Goal: Navigation & Orientation: Find specific page/section

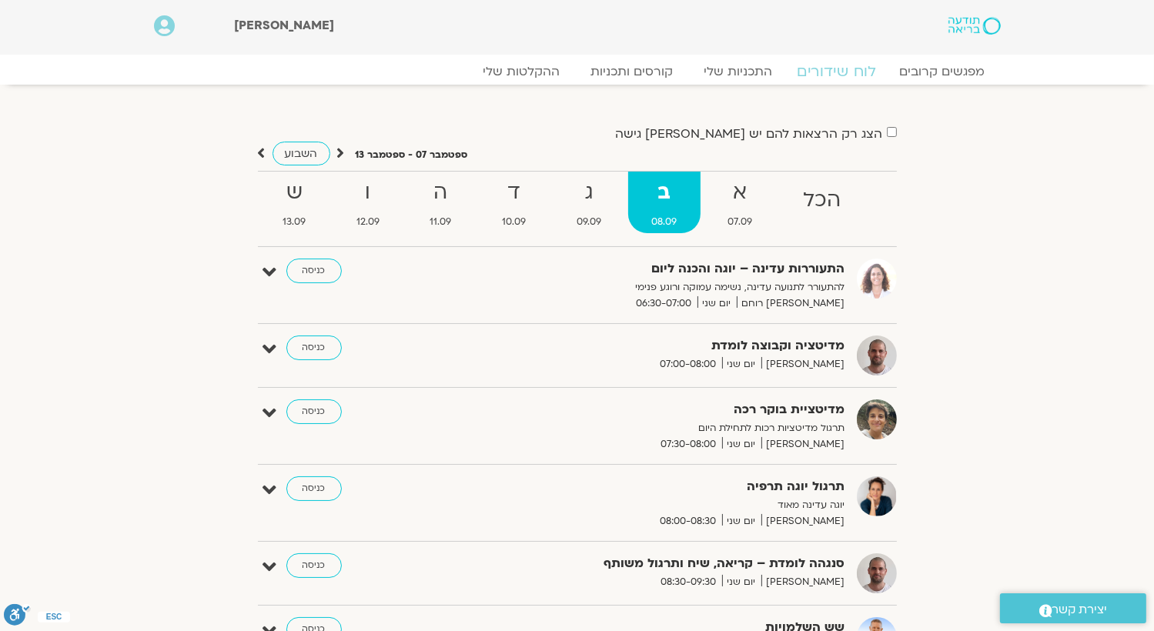
click at [849, 70] on link "לוח שידורים" at bounding box center [835, 71] width 115 height 18
click at [743, 201] on strong "א" at bounding box center [739, 192] width 72 height 35
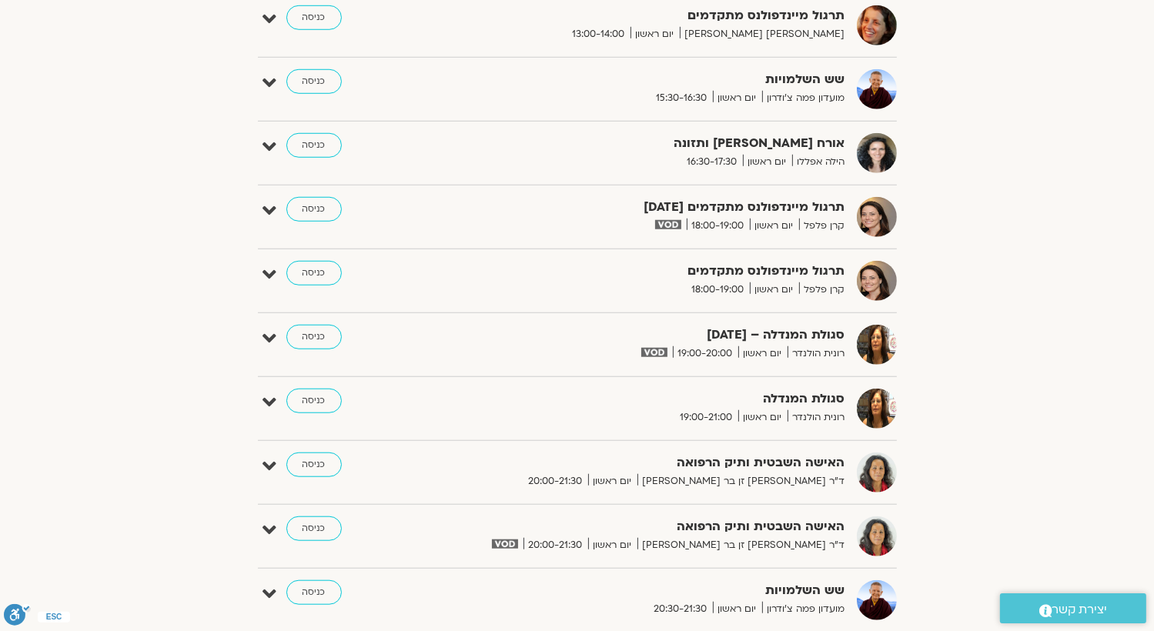
scroll to position [1385, 0]
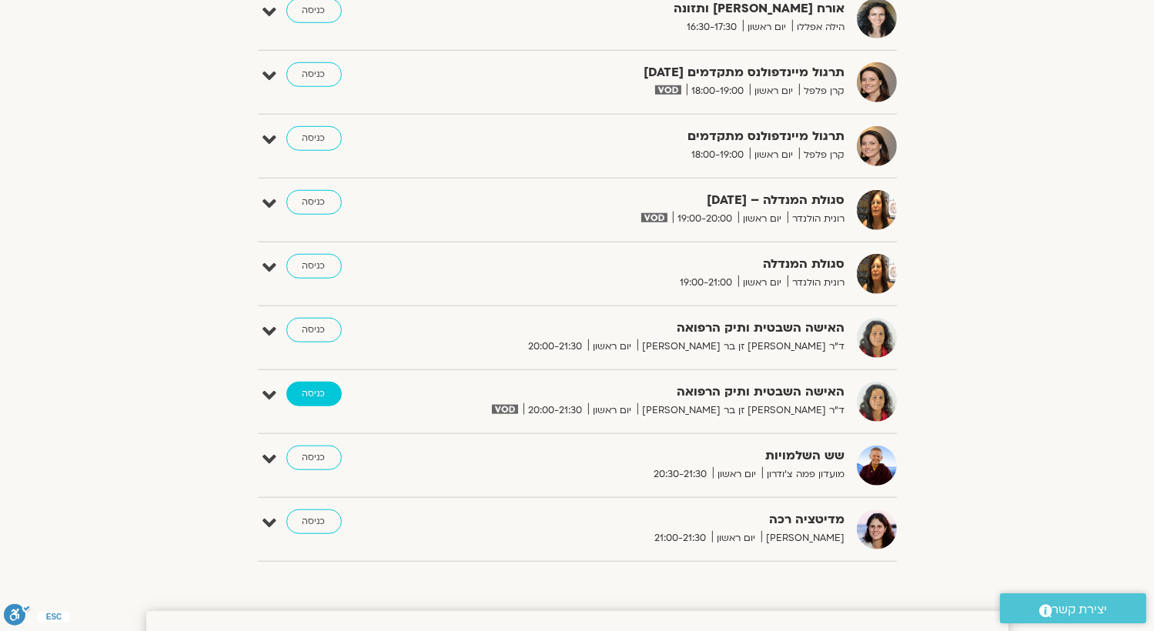
click at [312, 399] on link "כניסה" at bounding box center [313, 394] width 55 height 25
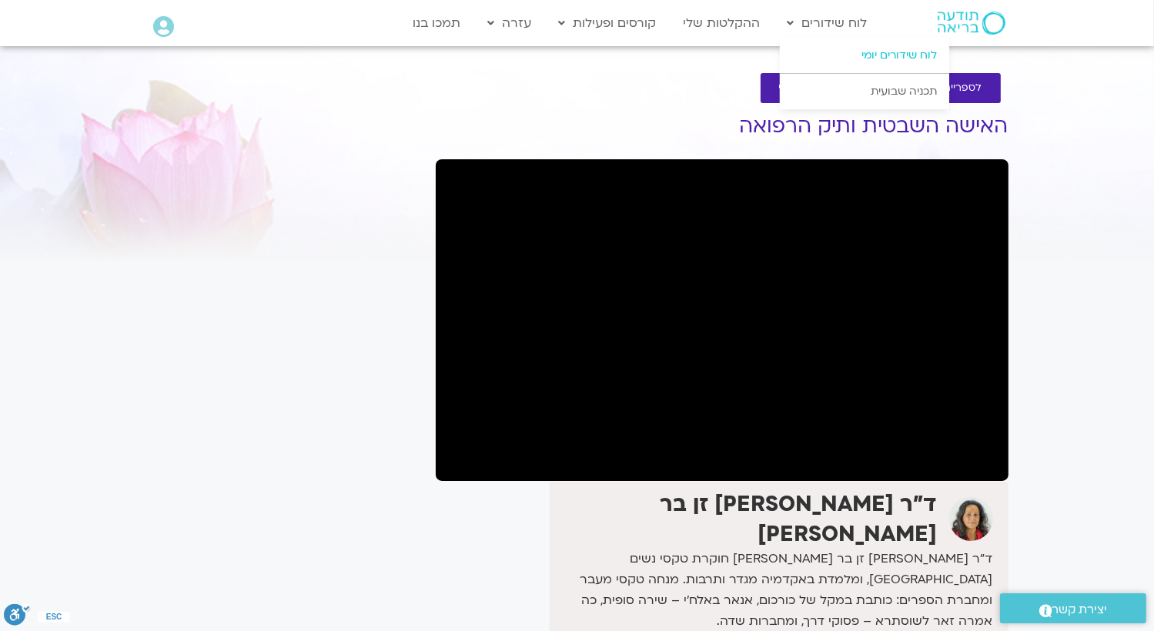
click at [883, 54] on link "לוח שידורים יומי" at bounding box center [864, 55] width 169 height 35
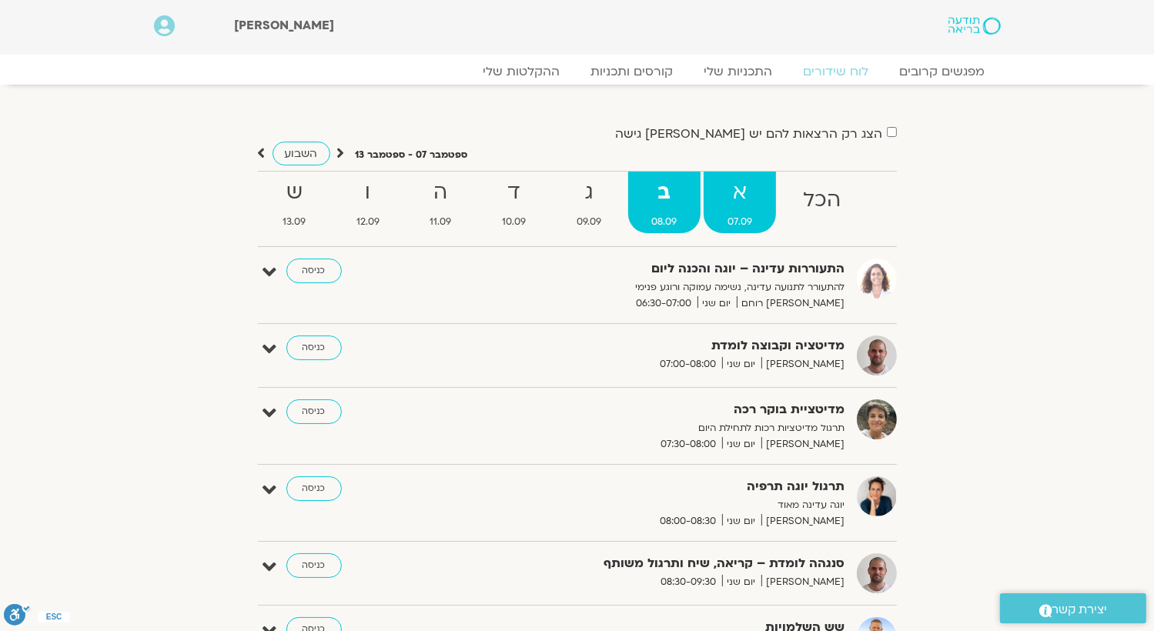
click at [736, 199] on strong "א" at bounding box center [739, 192] width 72 height 35
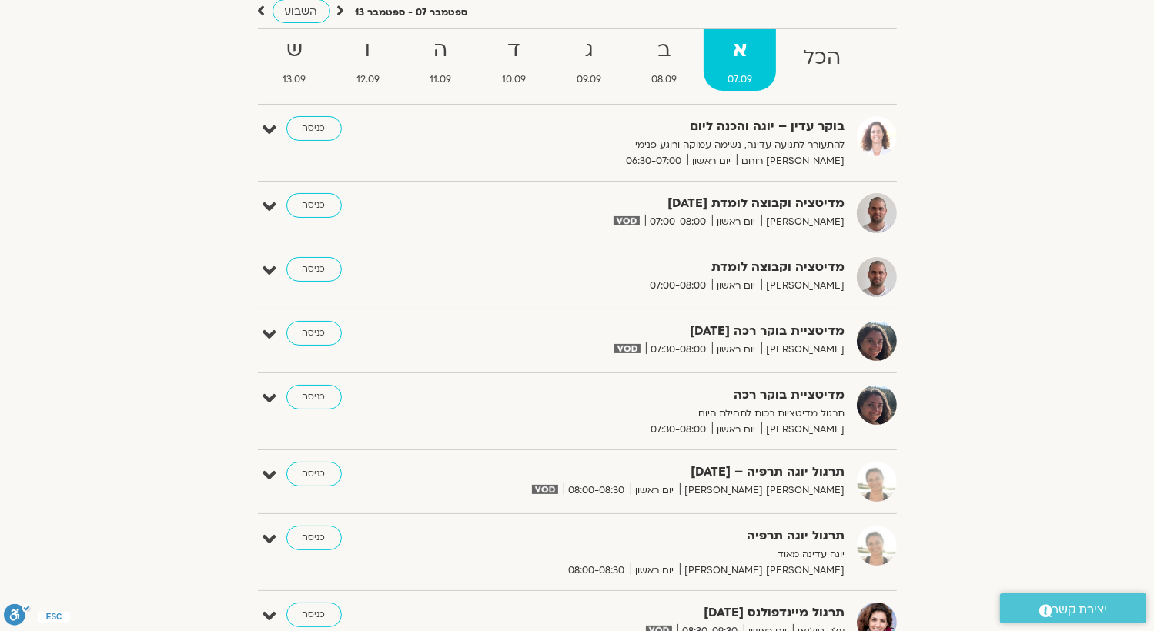
scroll to position [77, 0]
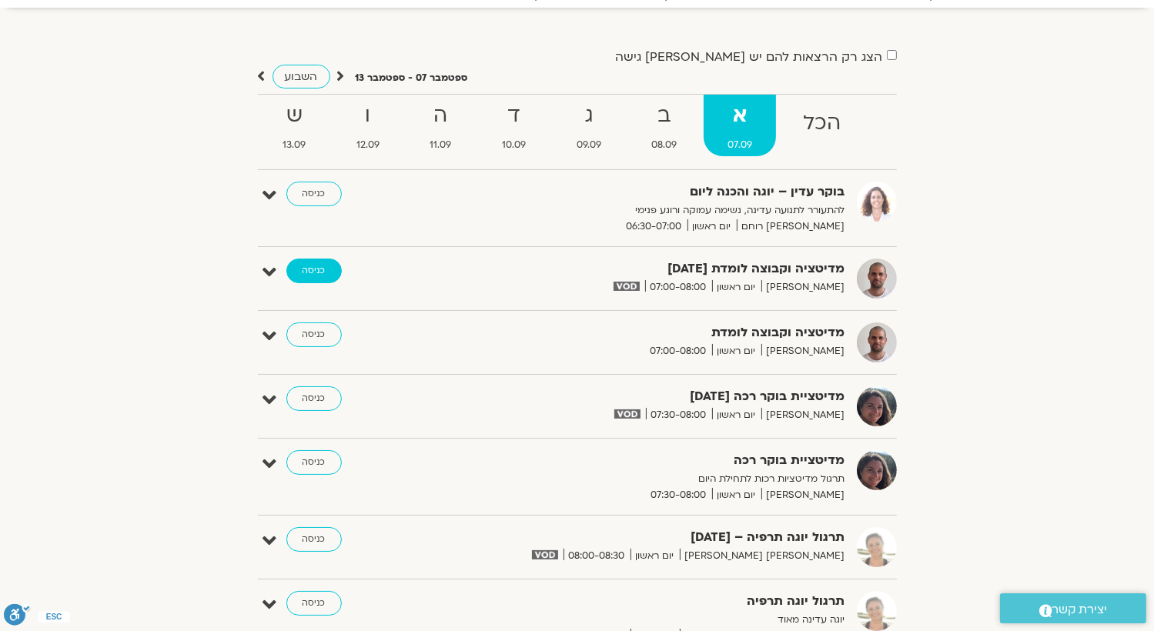
click at [310, 271] on link "כניסה" at bounding box center [313, 271] width 55 height 25
